Goal: Transaction & Acquisition: Purchase product/service

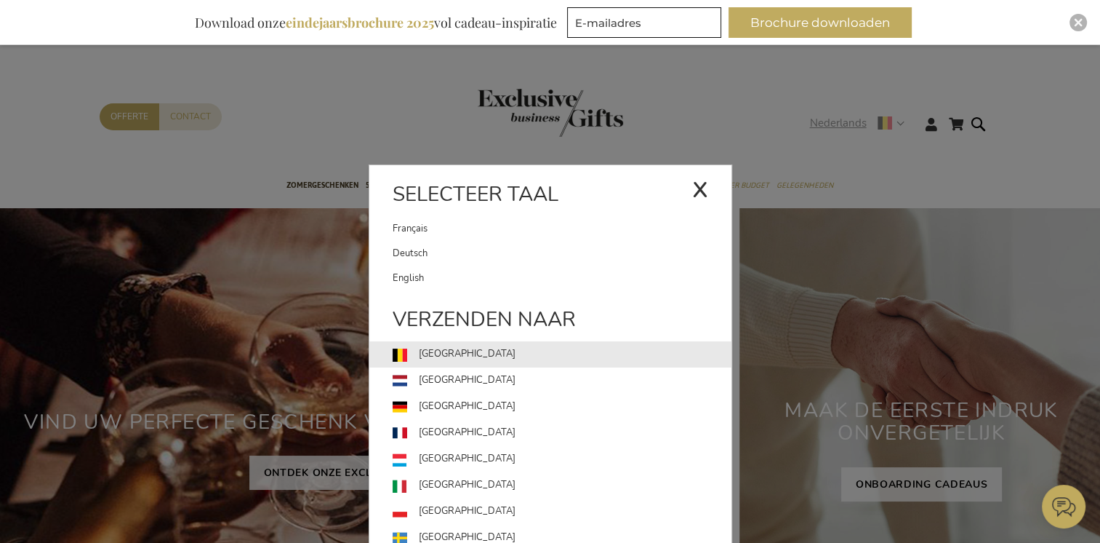
click at [440, 351] on link "België" at bounding box center [562, 354] width 339 height 26
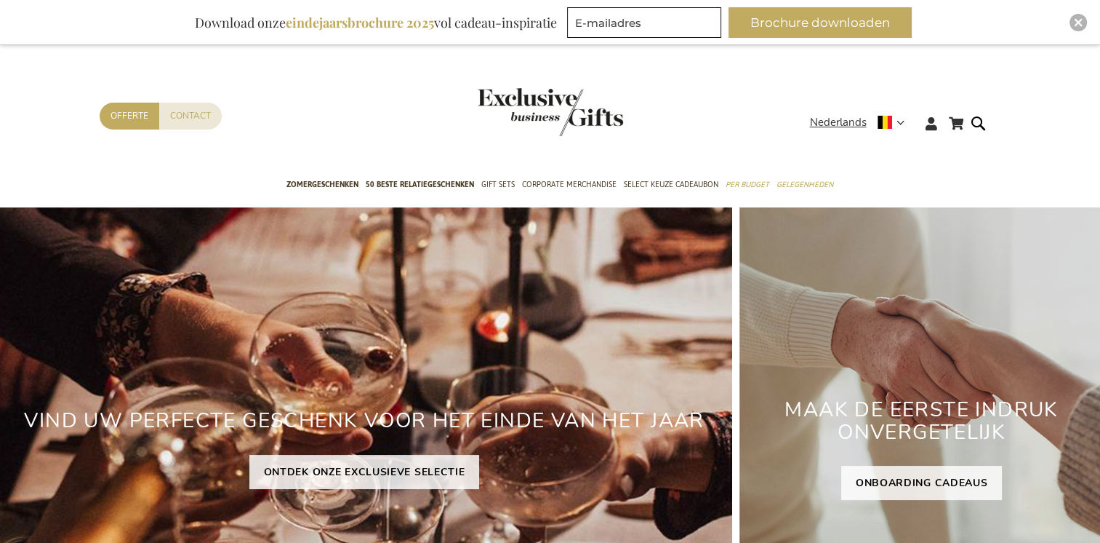
click at [852, 80] on header "Winkelwagen Winkelwagen Sluiten U heeft geen product(en) in uw winkelwagen. Ga …" at bounding box center [550, 105] width 1100 height 123
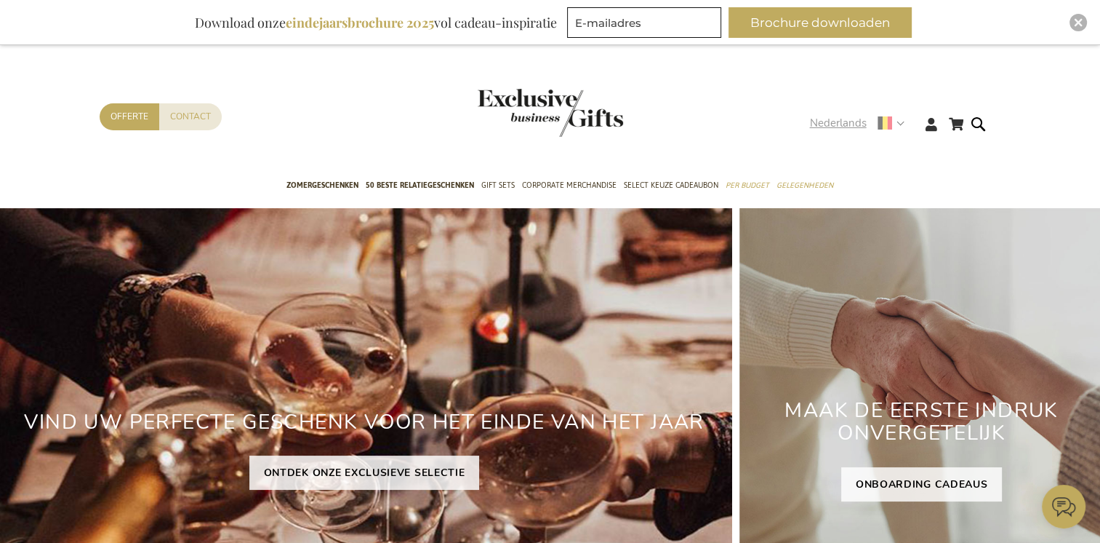
click at [863, 125] on span "Nederlands" at bounding box center [838, 123] width 57 height 17
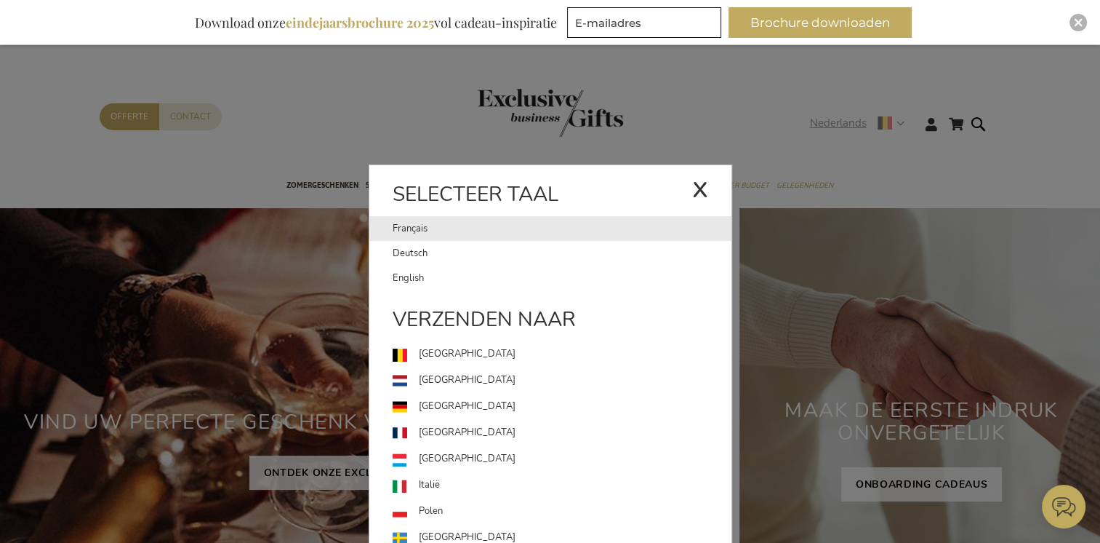
click at [408, 232] on link "Français" at bounding box center [543, 228] width 300 height 25
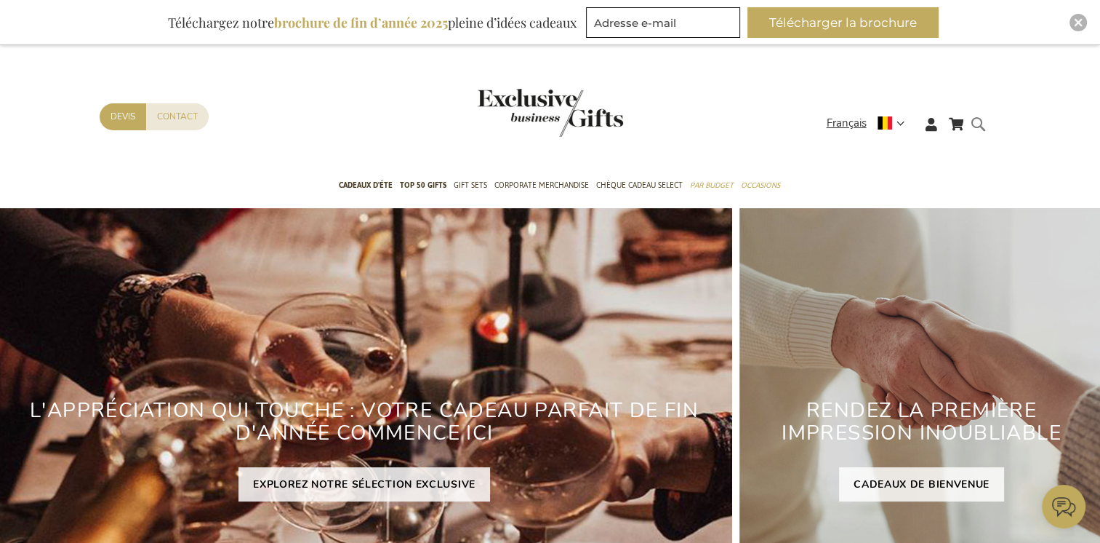
click at [977, 124] on form "Rechercher Rechercher" at bounding box center [982, 135] width 15 height 41
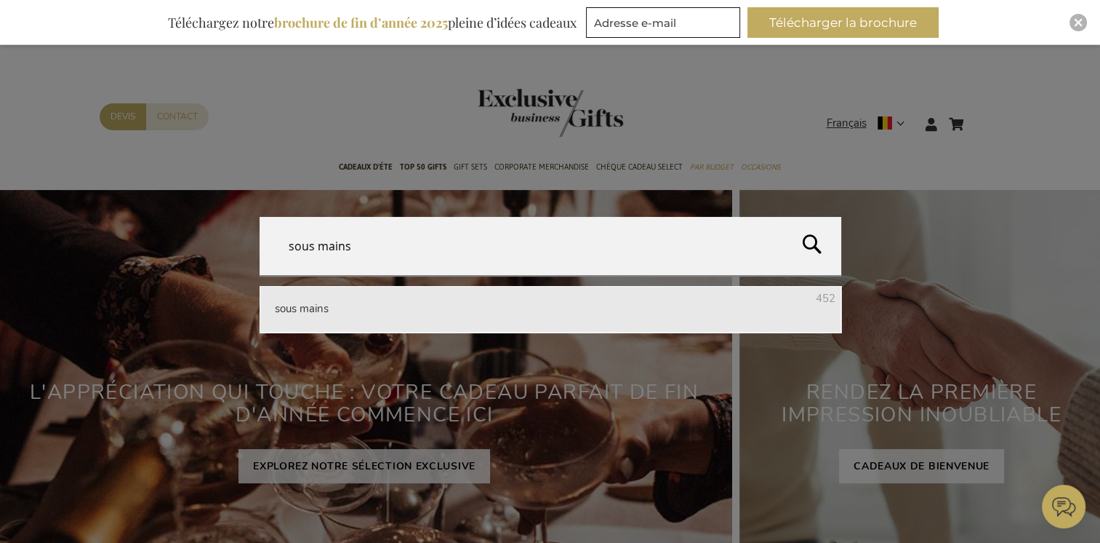
click at [445, 303] on li "sous mains 452" at bounding box center [551, 309] width 582 height 46
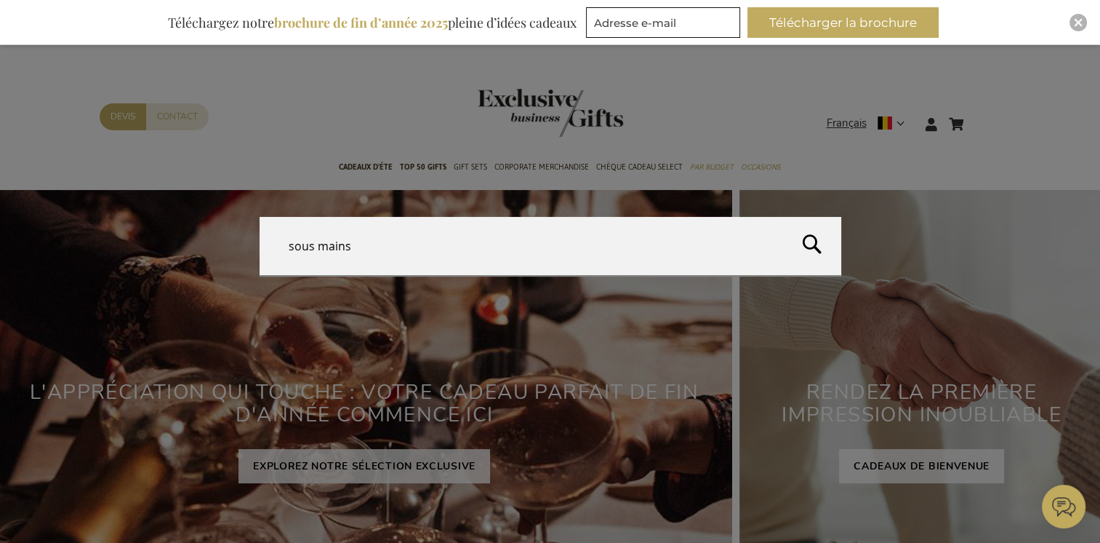
click at [801, 246] on button "Rechercher" at bounding box center [942, 250] width 318 height 66
type input "sous mains"
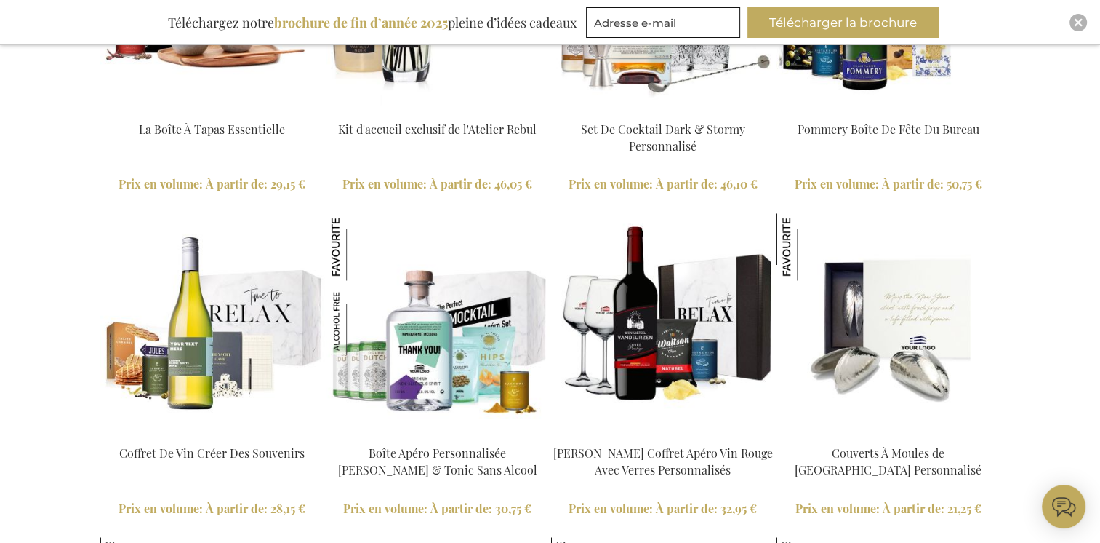
scroll to position [1373, 0]
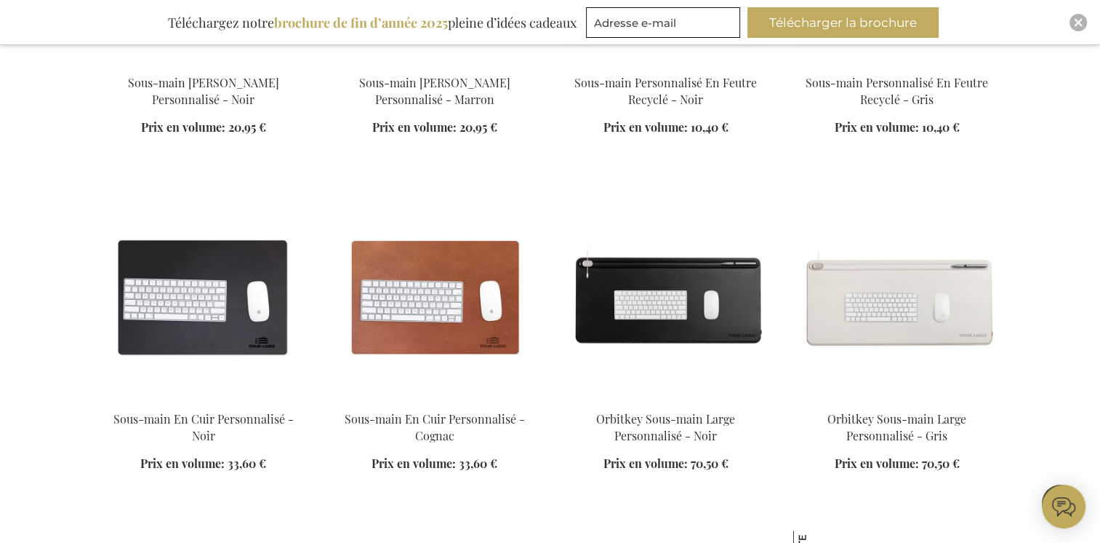
scroll to position [721, 0]
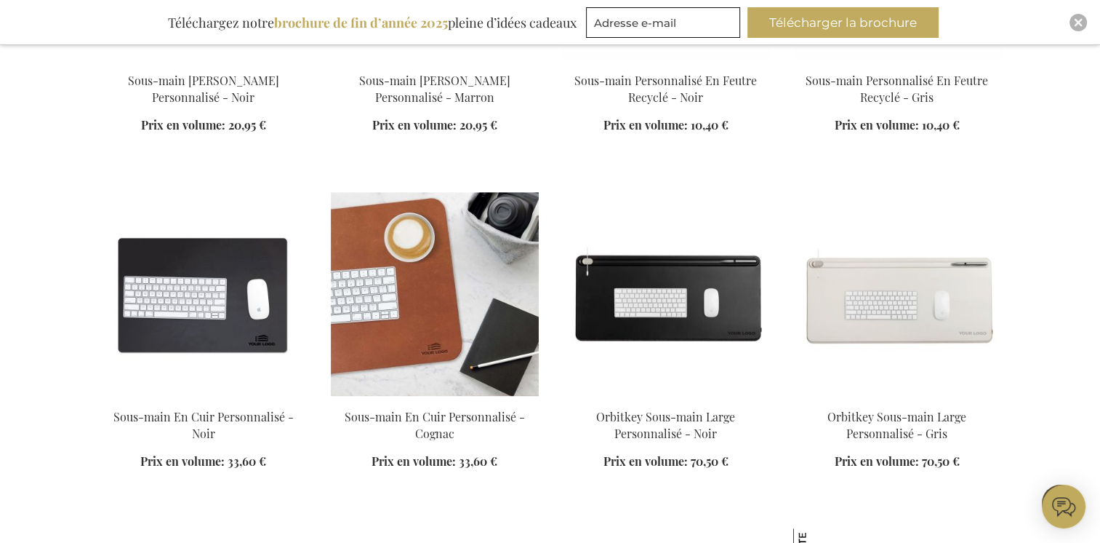
click at [453, 268] on img at bounding box center [435, 294] width 208 height 204
click at [428, 233] on img at bounding box center [435, 294] width 208 height 204
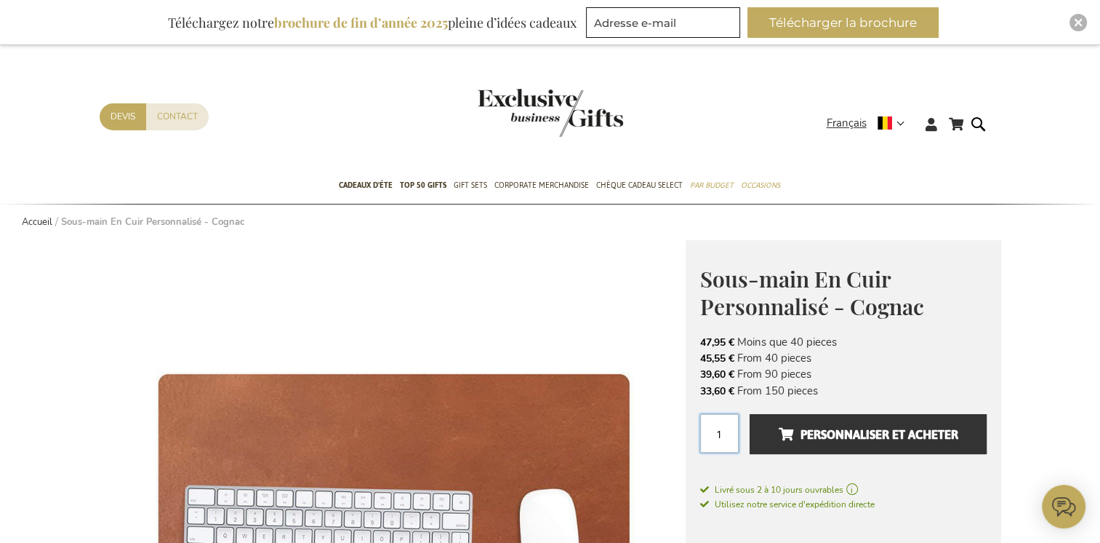
click at [719, 428] on input "1" at bounding box center [719, 433] width 39 height 39
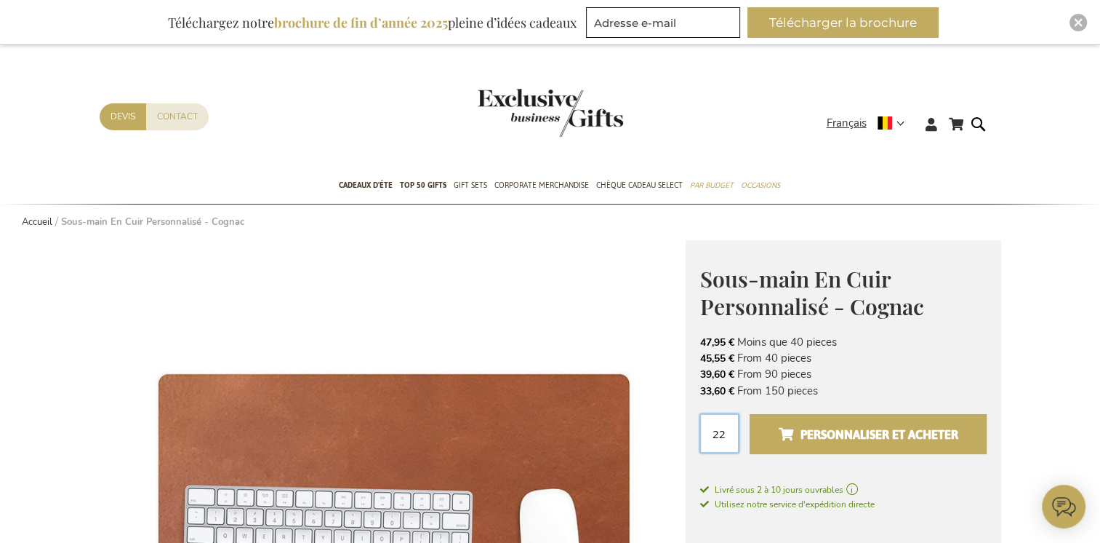
type input "22"
click at [849, 441] on span "Personnaliser et acheter" at bounding box center [868, 434] width 180 height 23
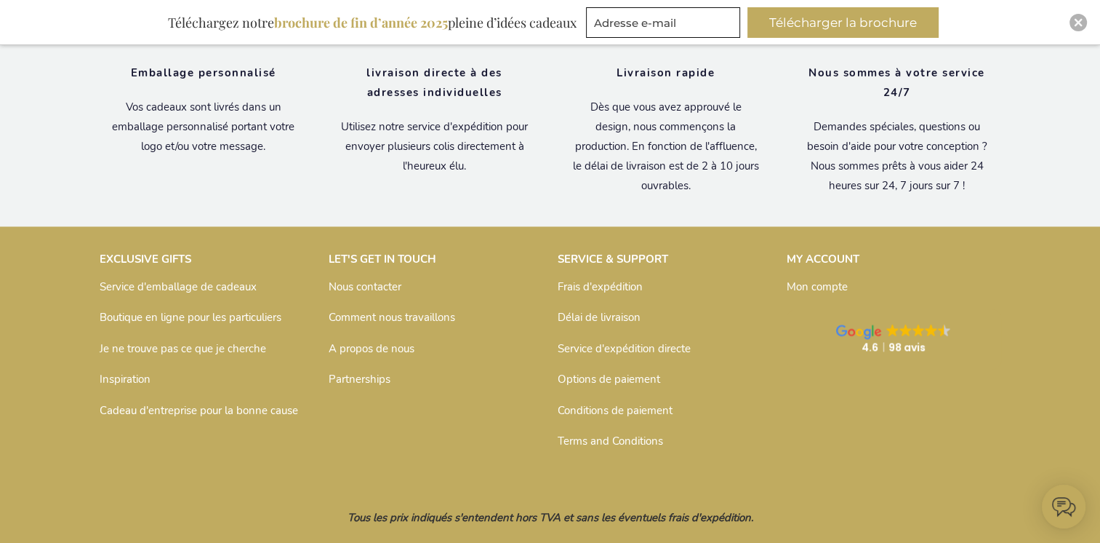
scroll to position [2121, 0]
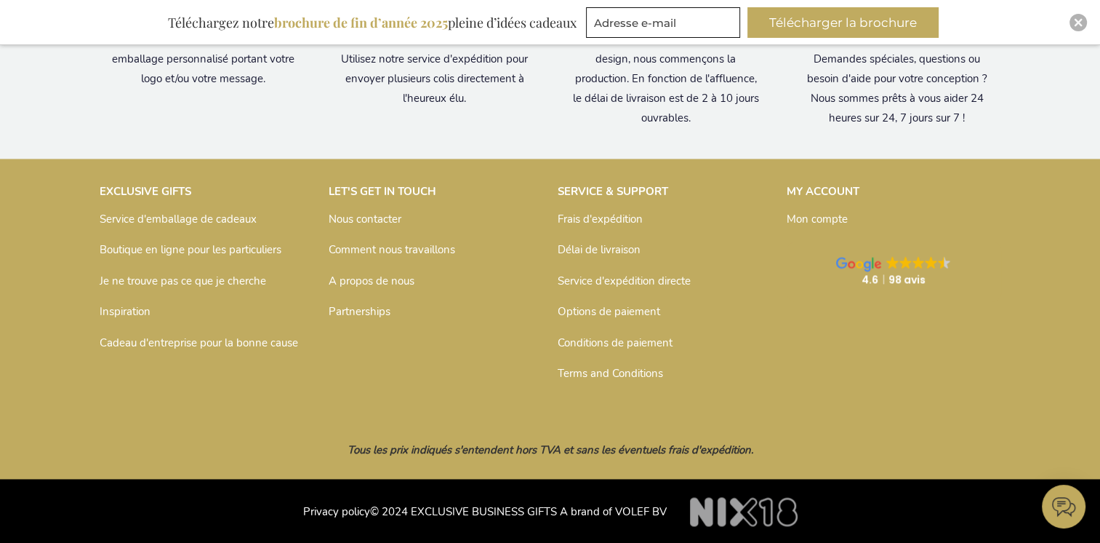
click at [582, 248] on link "Délai de livraison" at bounding box center [599, 249] width 83 height 15
